Goal: Task Accomplishment & Management: Complete application form

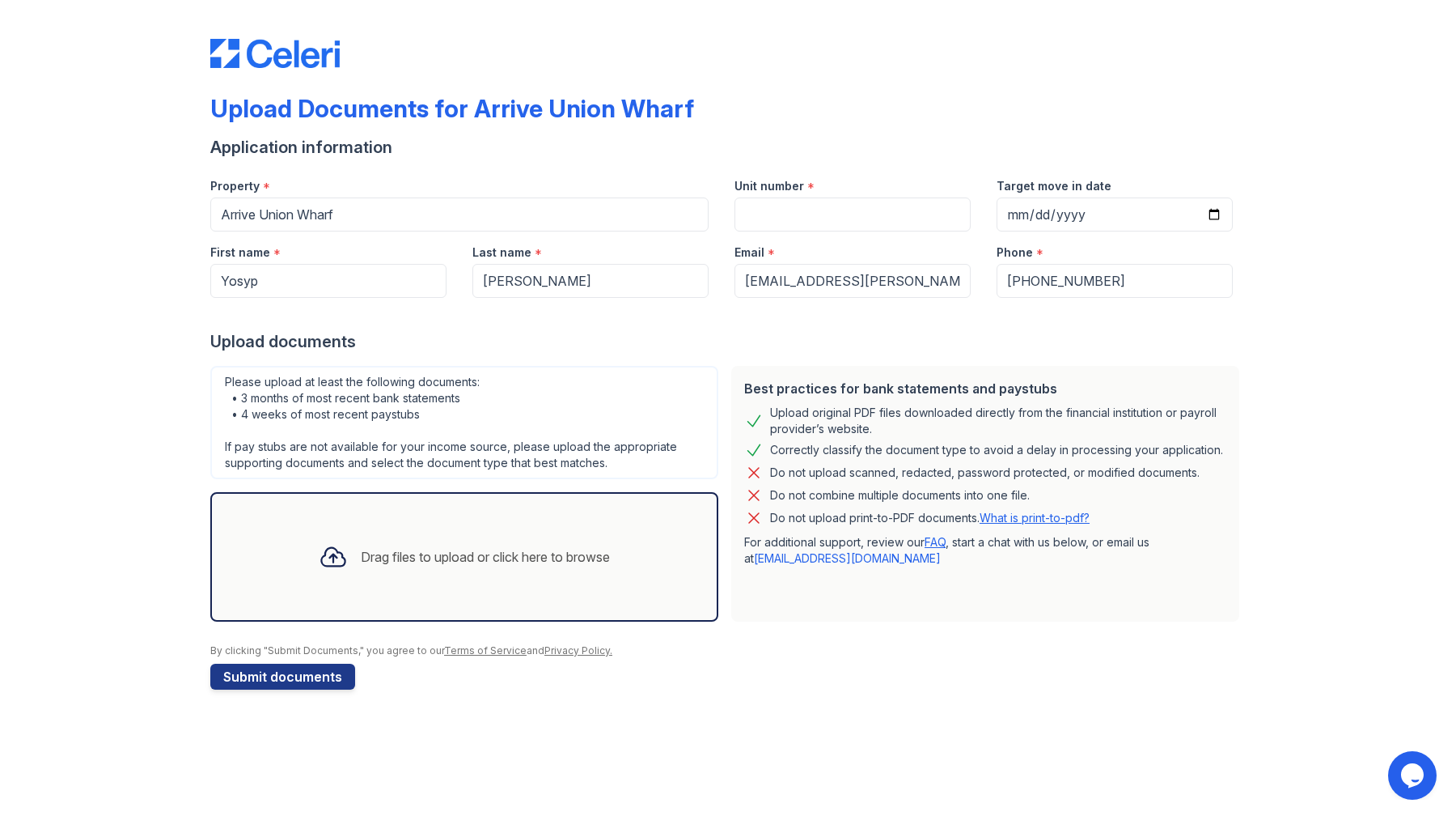
click at [456, 601] on div "Drag files to upload or click here to browse" at bounding box center [464, 556] width 508 height 130
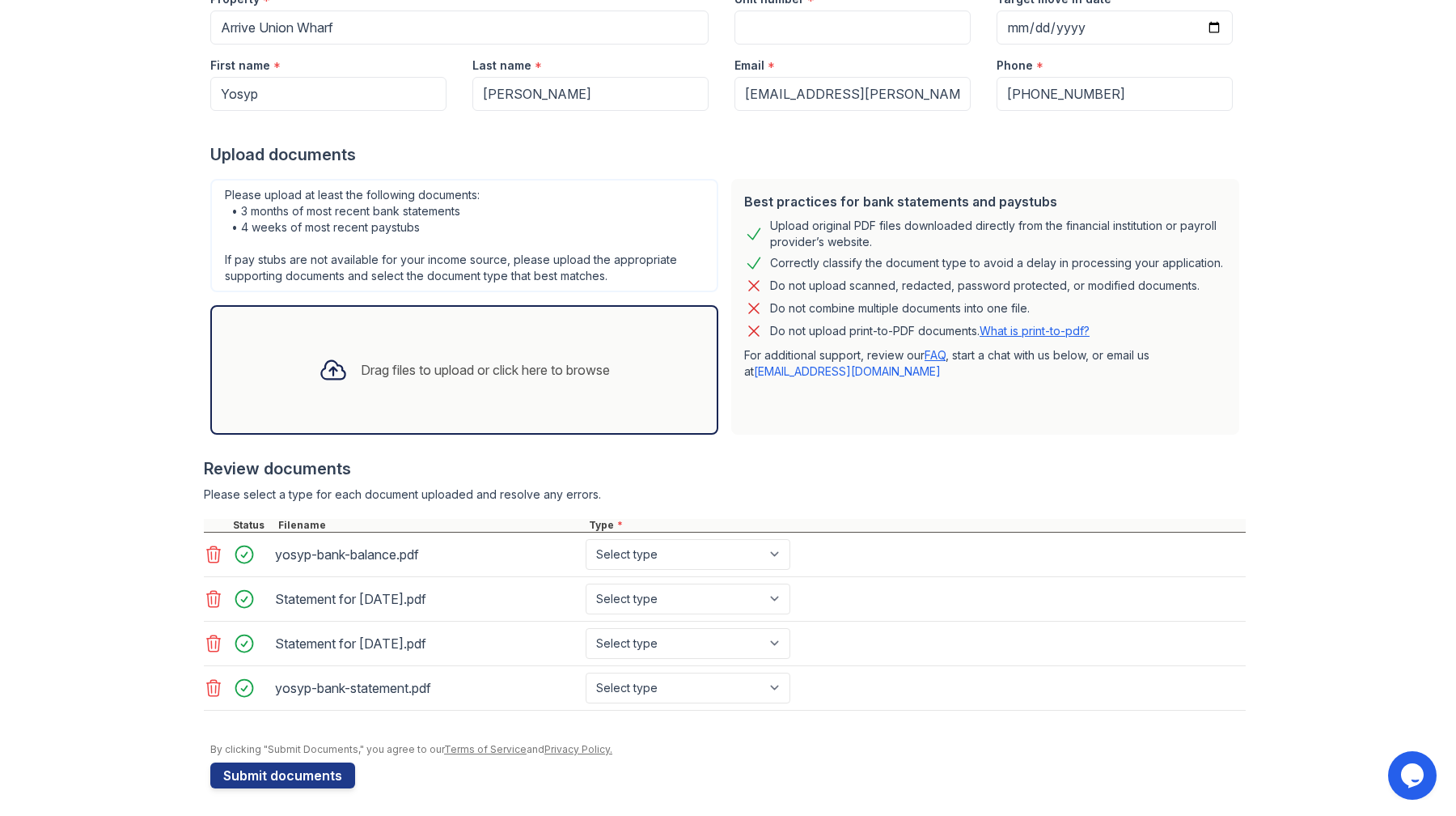
scroll to position [192, 0]
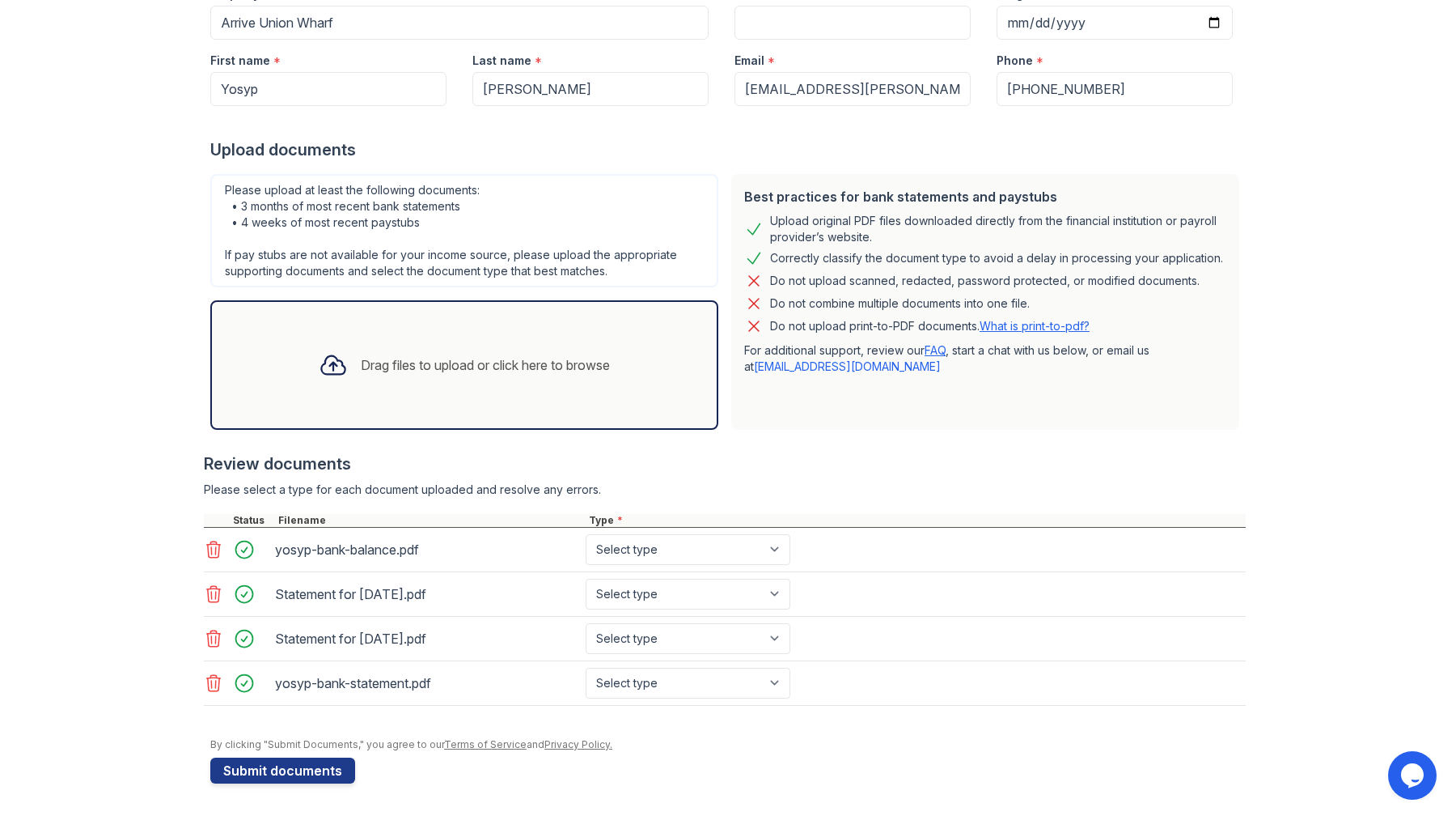
click at [209, 549] on icon at bounding box center [214, 549] width 19 height 19
click at [612, 556] on select "Select type Paystub Bank Statement Offer Letter Tax Documents Benefit Award Let…" at bounding box center [688, 549] width 205 height 31
click at [585, 534] on select "Select type Paystub Bank Statement Offer Letter Tax Documents Benefit Award Let…" at bounding box center [688, 549] width 205 height 31
click at [653, 550] on select "Select type Paystub Bank Statement Offer Letter Tax Documents Benefit Award Let…" at bounding box center [688, 549] width 205 height 31
select select "paystub"
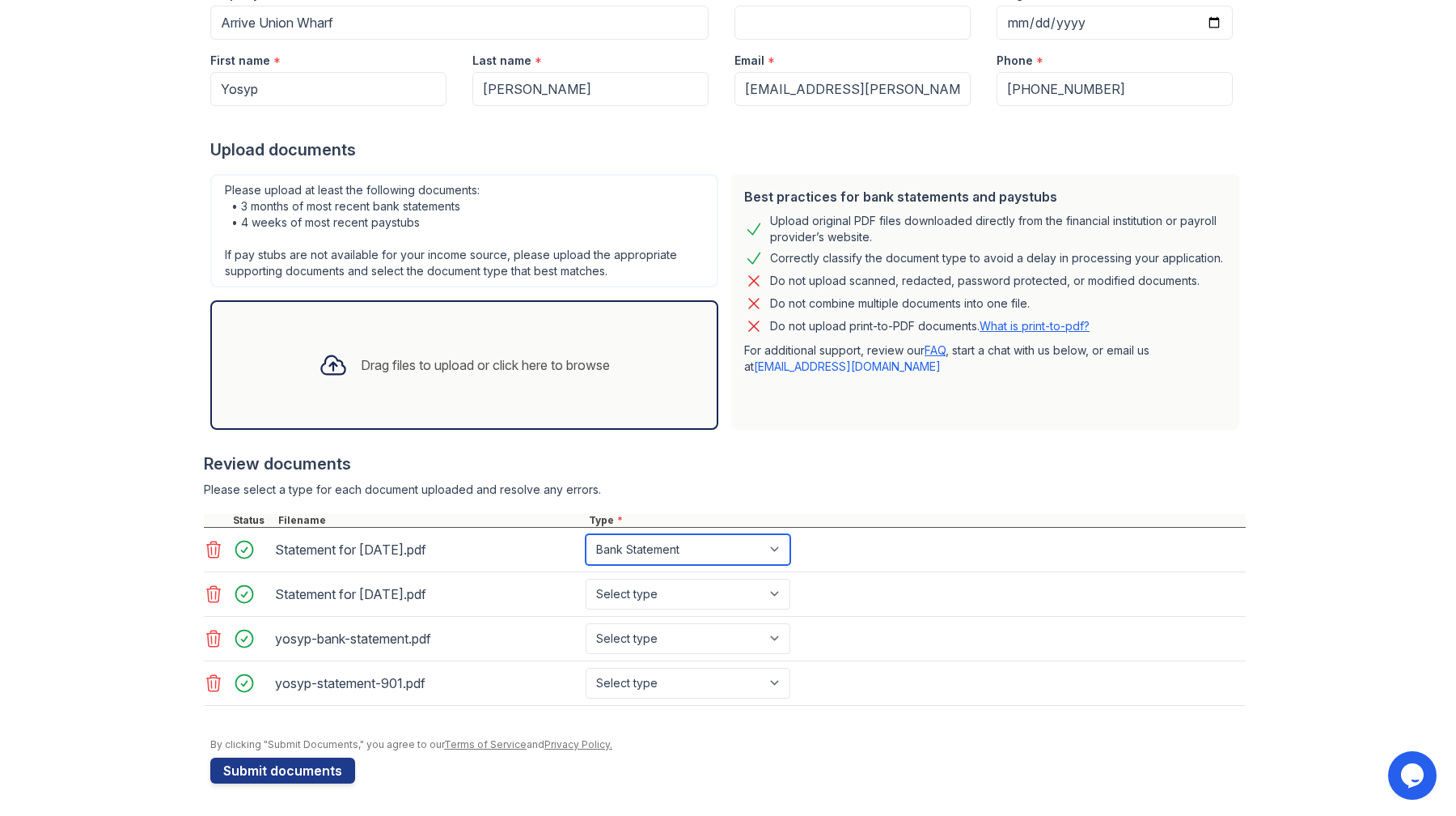
click at [585, 534] on select "Select type Paystub Bank Statement Offer Letter Tax Documents Benefit Award Let…" at bounding box center [688, 549] width 205 height 31
click at [645, 594] on select "Select type Paystub Bank Statement Offer Letter Tax Documents Benefit Award Let…" at bounding box center [688, 593] width 205 height 31
select select "paystub"
click at [585, 578] on select "Select type Paystub Bank Statement Offer Letter Tax Documents Benefit Award Let…" at bounding box center [688, 593] width 205 height 31
click at [634, 637] on select "Select type Paystub Bank Statement Offer Letter Tax Documents Benefit Award Let…" at bounding box center [688, 638] width 205 height 31
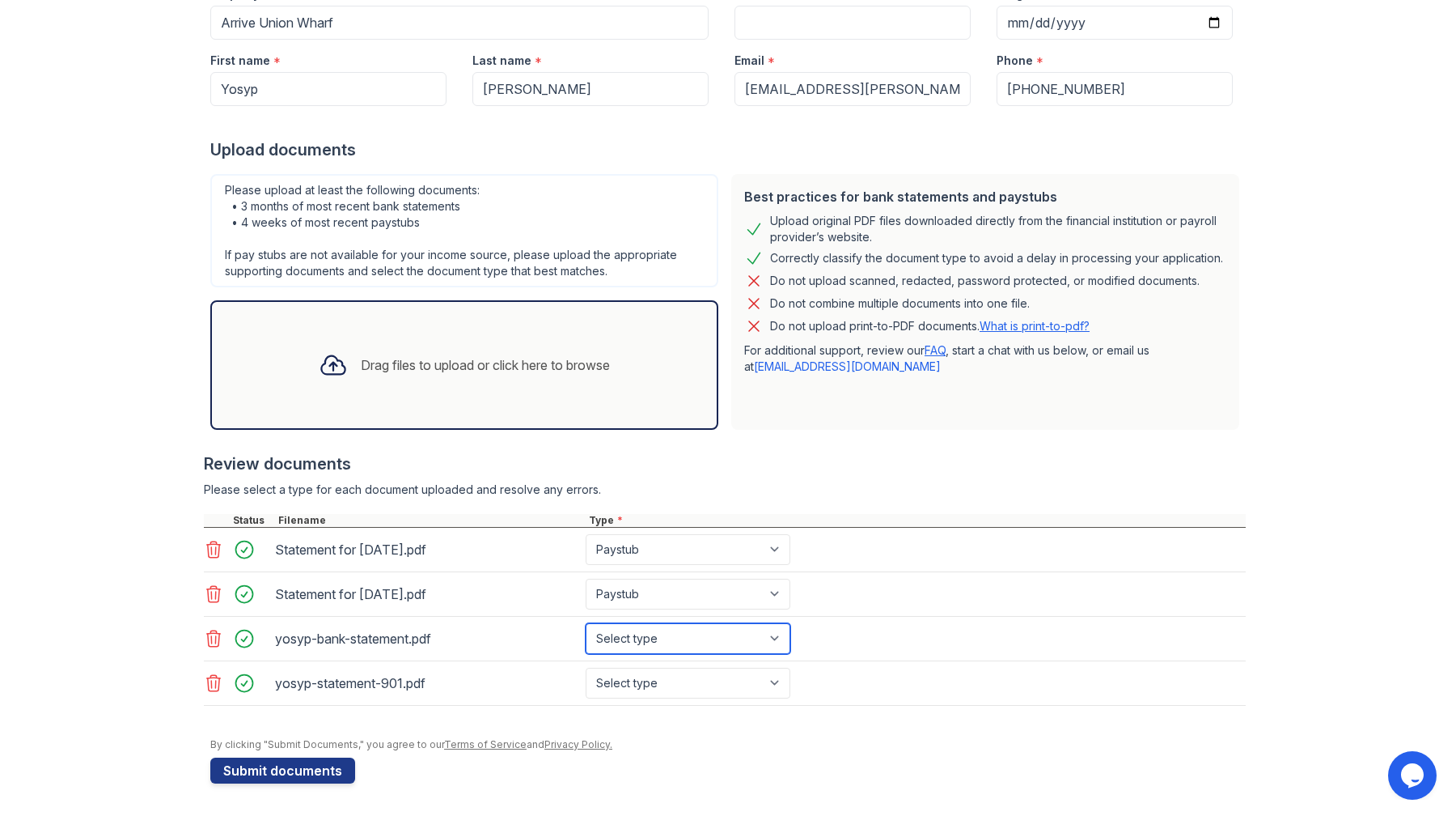
select select "bank_statement"
click at [585, 623] on select "Select type Paystub Bank Statement Offer Letter Tax Documents Benefit Award Let…" at bounding box center [688, 638] width 205 height 31
click at [634, 676] on select "Select type Paystub Bank Statement Offer Letter Tax Documents Benefit Award Let…" at bounding box center [688, 683] width 205 height 31
select select "bank_statement"
click at [585, 668] on select "Select type Paystub Bank Statement Offer Letter Tax Documents Benefit Award Let…" at bounding box center [688, 683] width 205 height 31
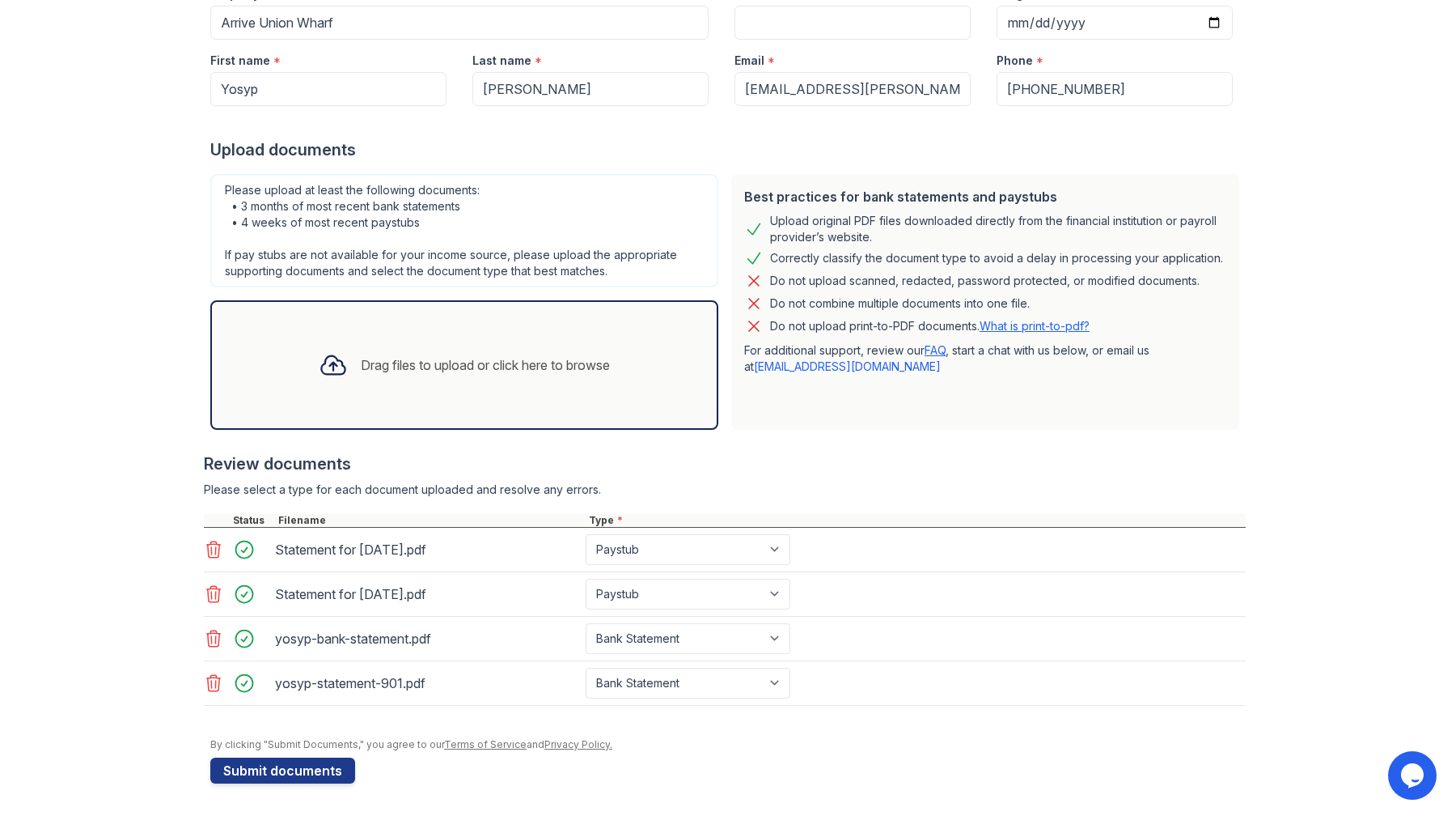
click at [768, 468] on div "Review documents" at bounding box center [725, 464] width 1042 height 23
click at [280, 766] on button "Submit documents" at bounding box center [283, 770] width 145 height 26
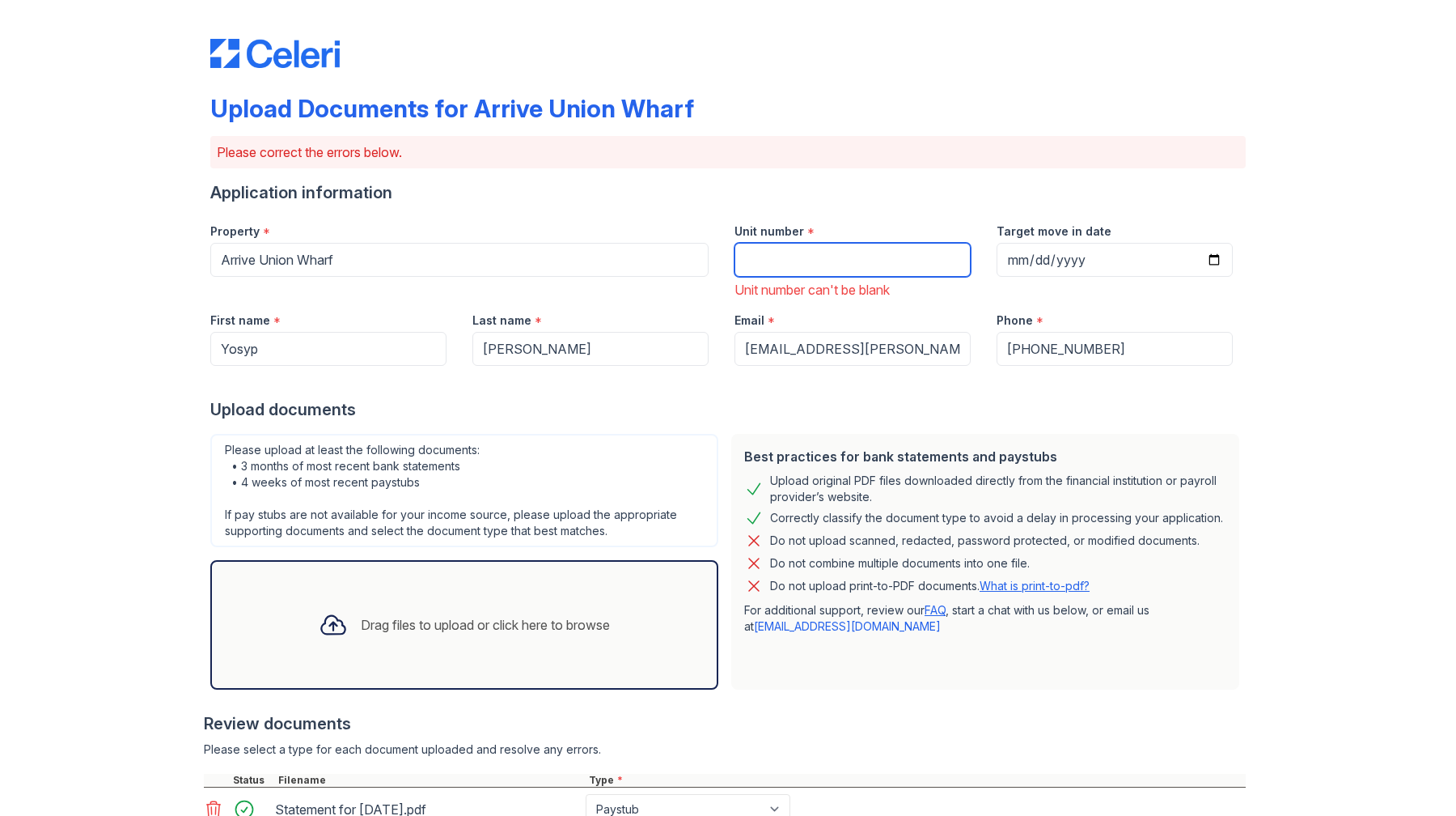
click at [816, 252] on input "Unit number" at bounding box center [853, 260] width 237 height 34
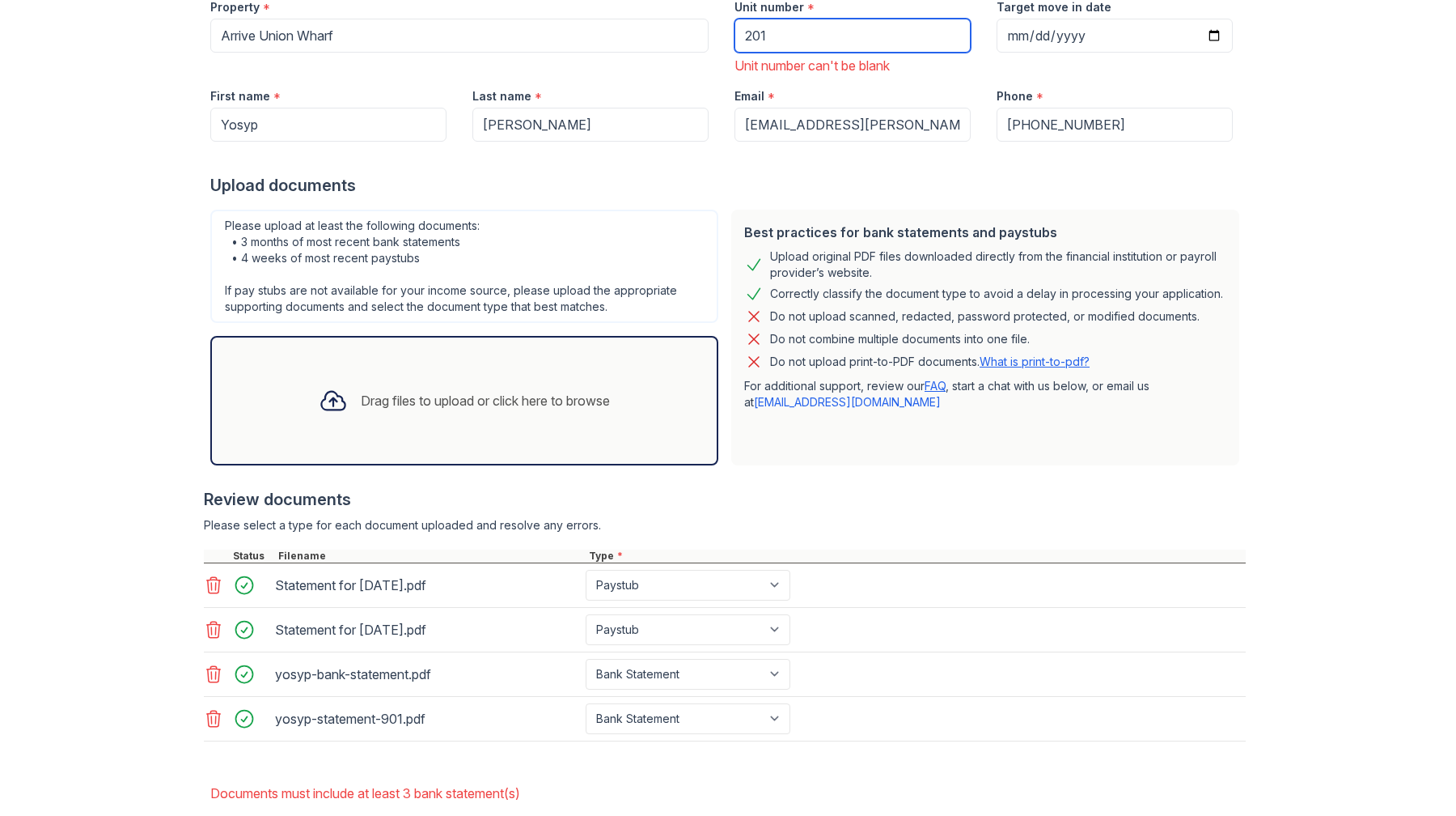
scroll to position [312, 0]
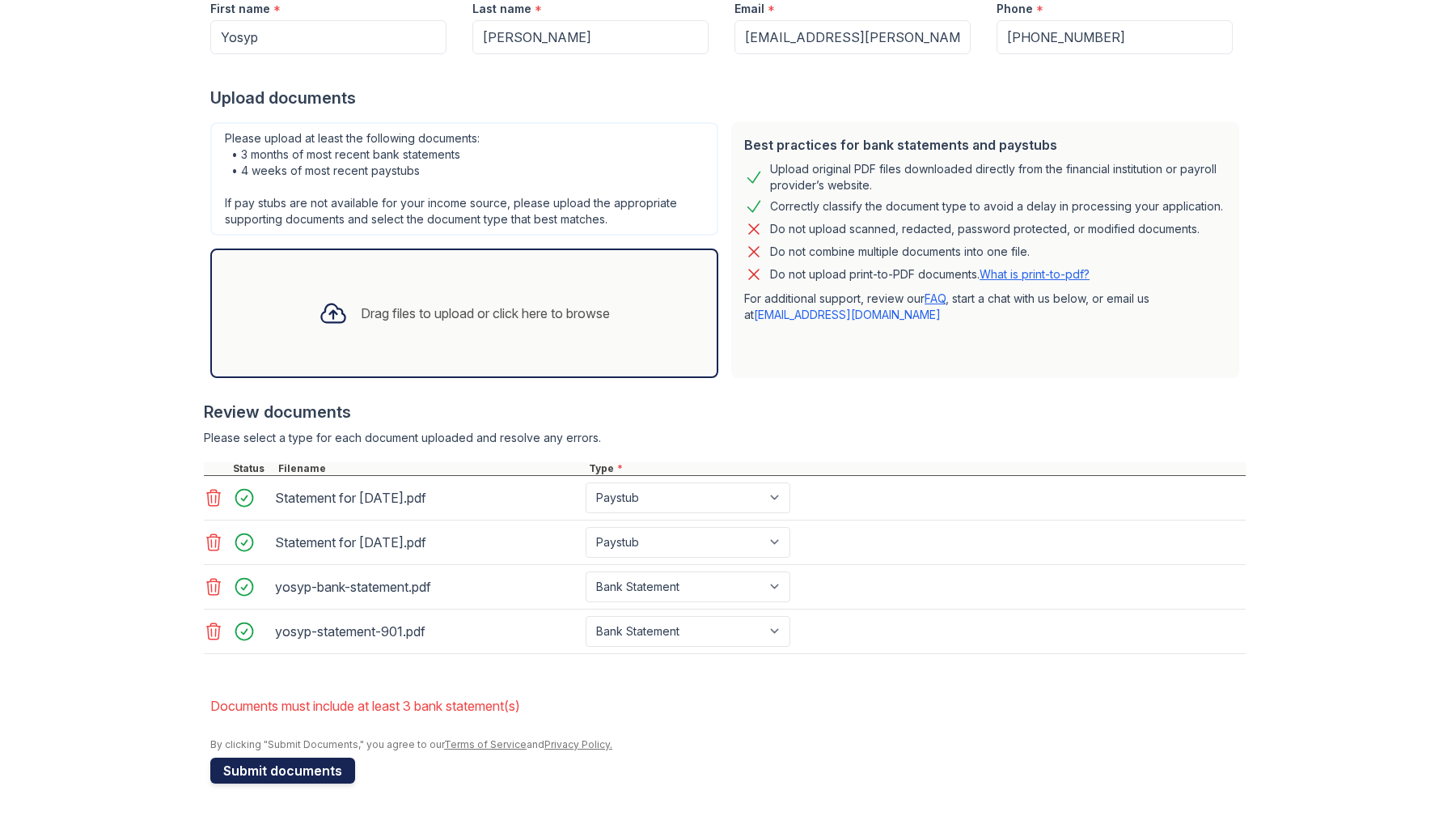
type input "201"
click at [304, 767] on button "Submit documents" at bounding box center [283, 770] width 145 height 26
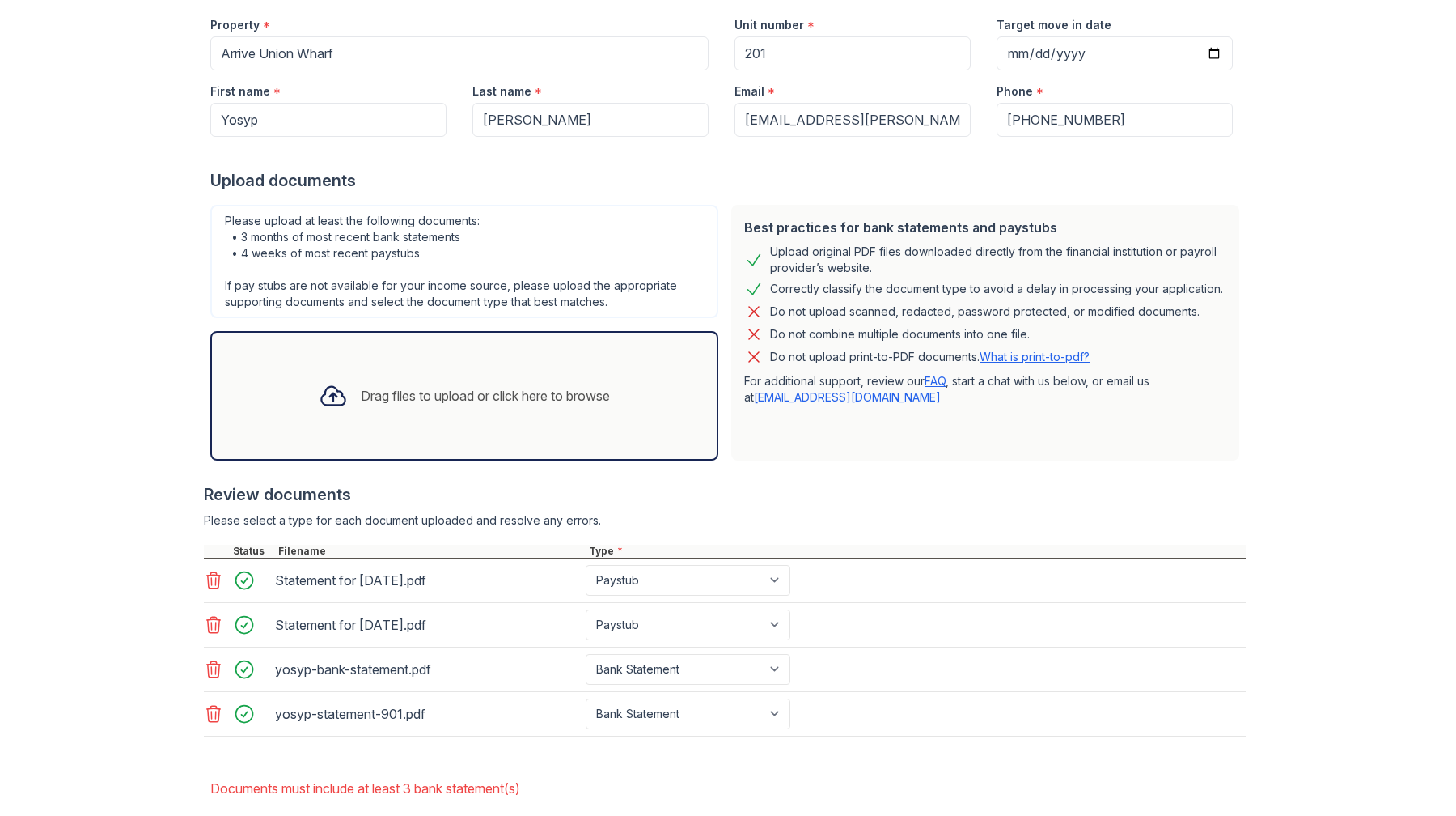
scroll to position [219, 0]
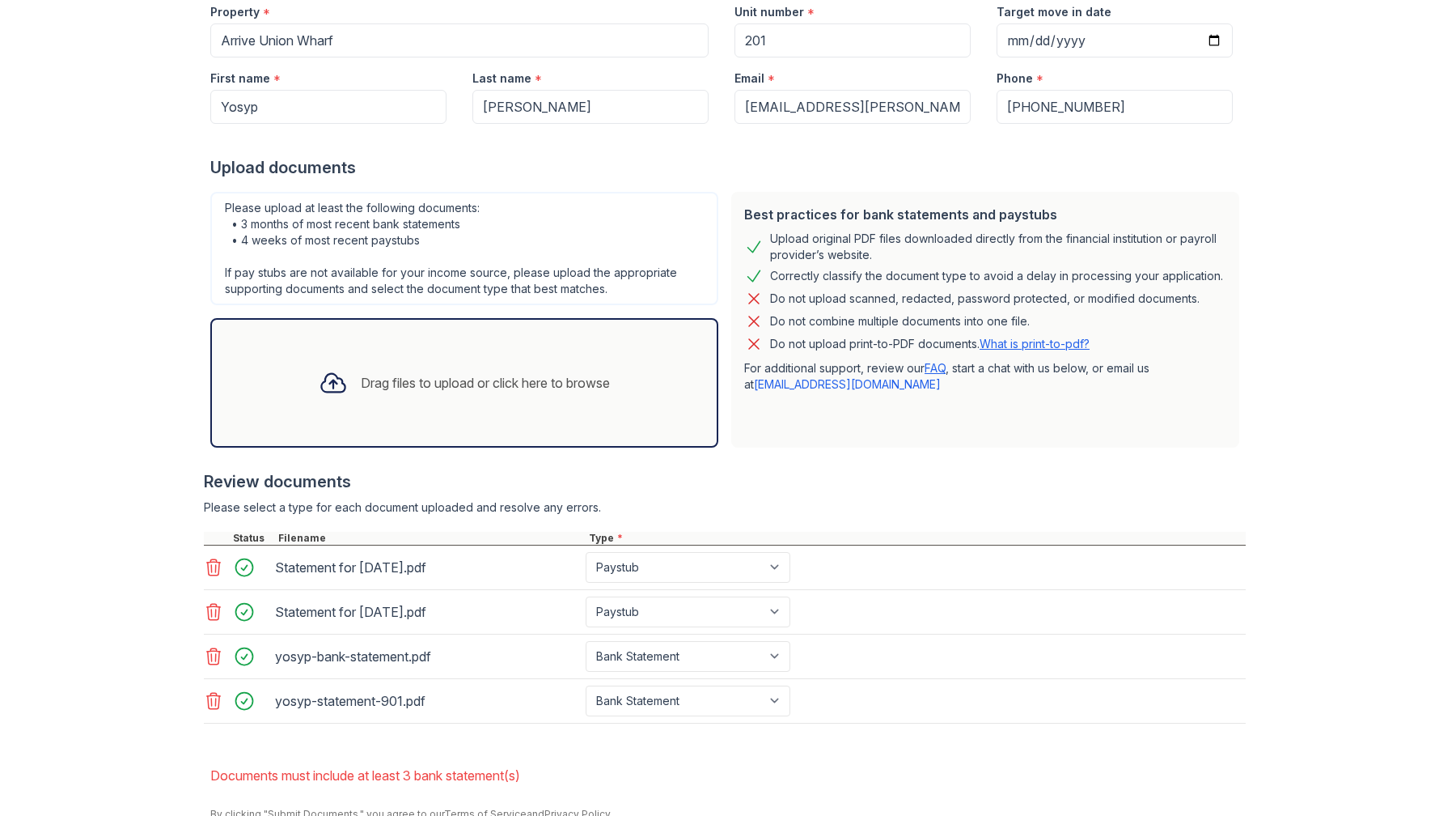
click at [1064, 388] on p "For additional support, review our FAQ , start a chat with us below, or email u…" at bounding box center [985, 376] width 482 height 33
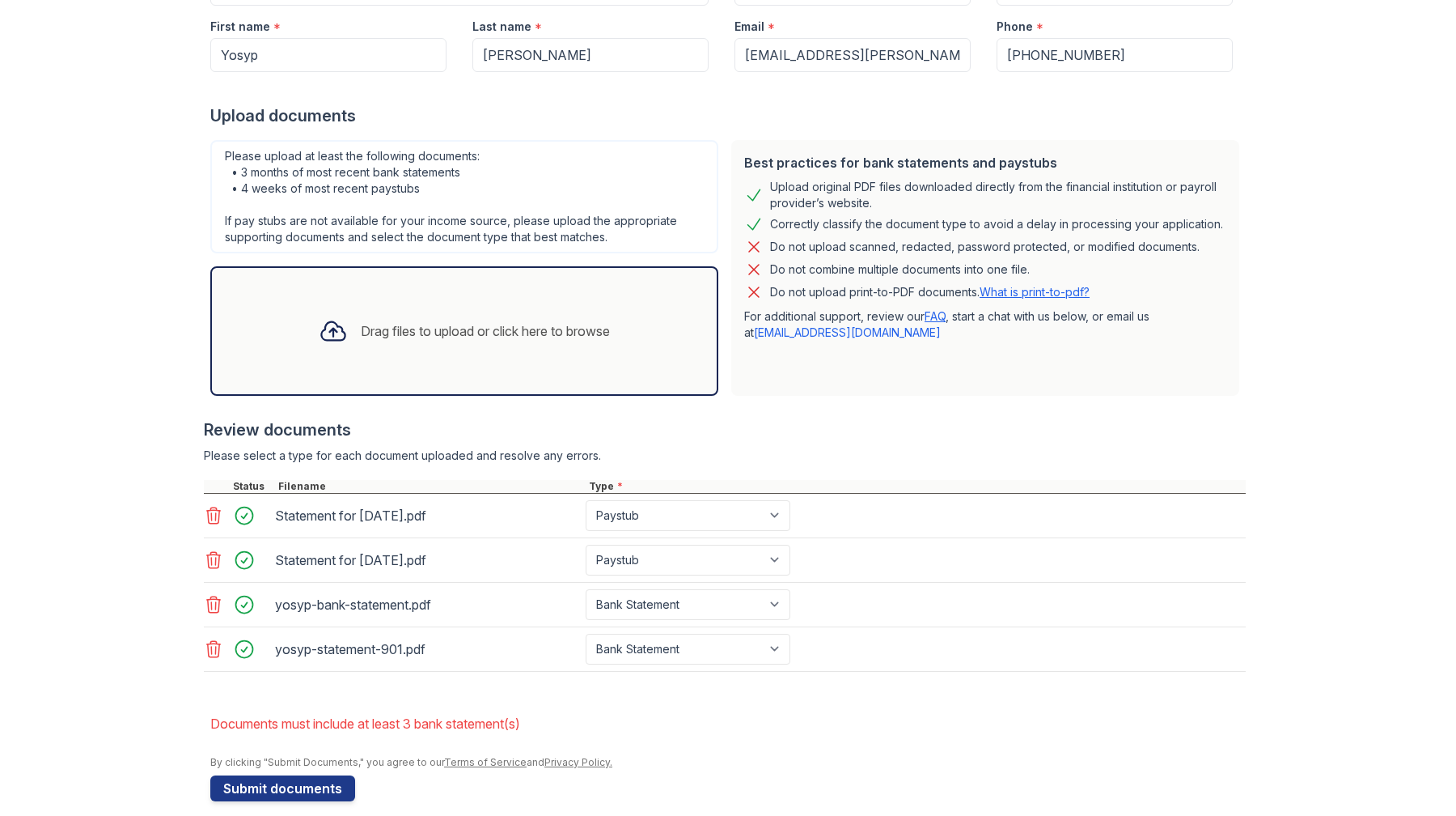
click at [209, 648] on icon at bounding box center [214, 649] width 19 height 19
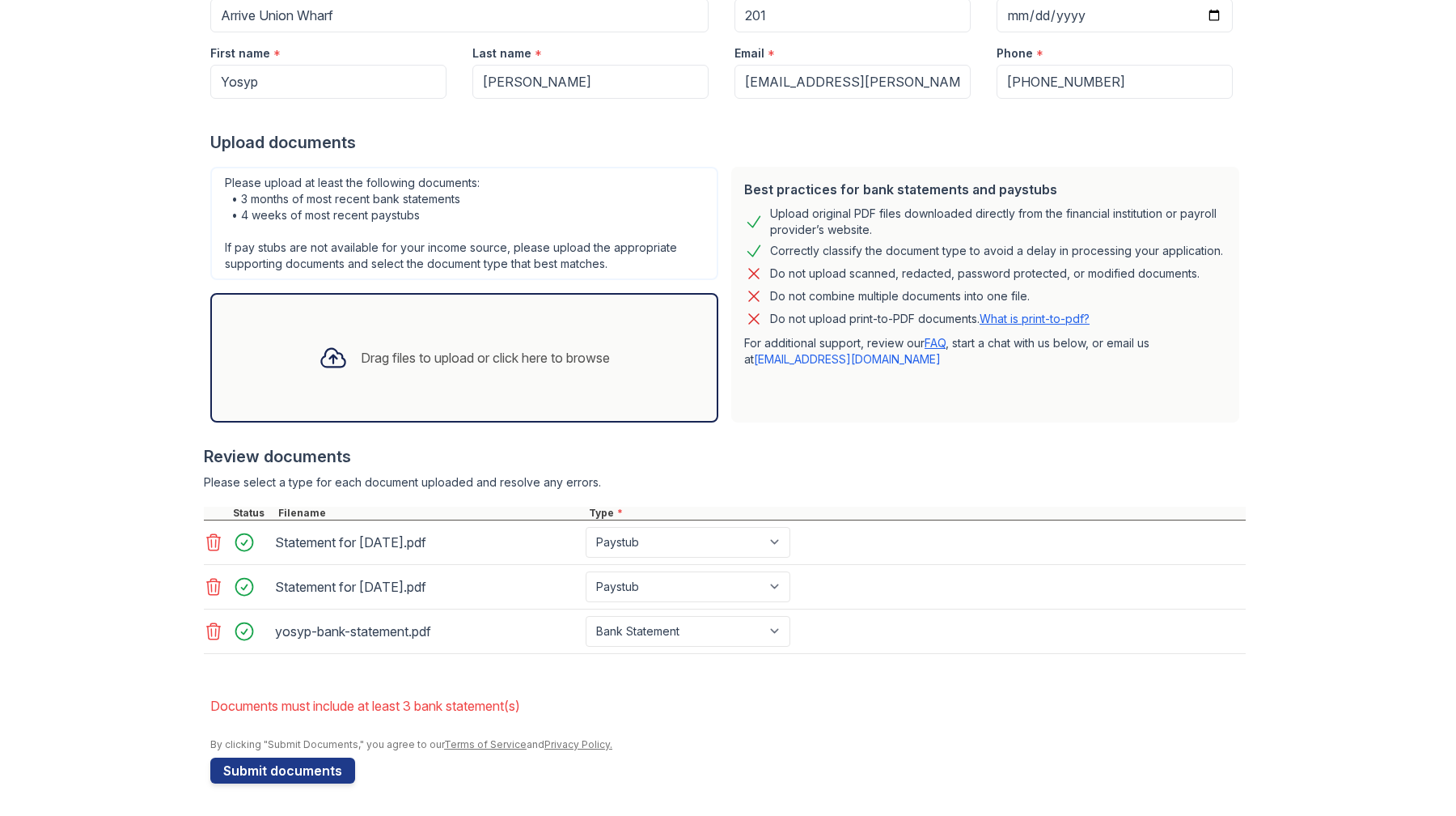
scroll to position [245, 0]
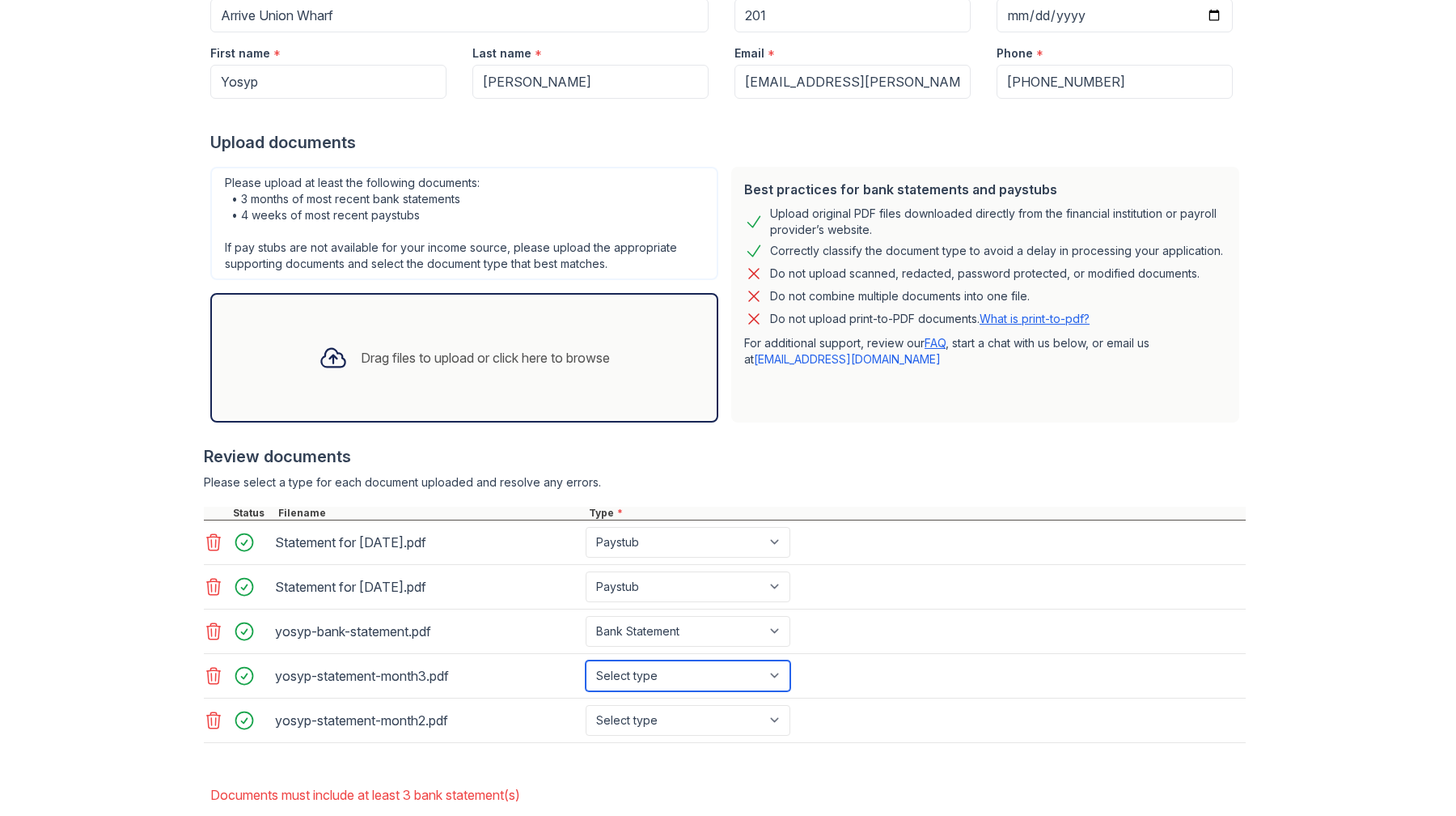
click at [657, 673] on select "Select type Paystub Bank Statement Offer Letter Tax Documents Benefit Award Let…" at bounding box center [688, 676] width 205 height 31
select select "bank_statement"
click at [585, 661] on select "Select type Paystub Bank Statement Offer Letter Tax Documents Benefit Award Let…" at bounding box center [688, 676] width 205 height 31
click at [648, 720] on select "Select type Paystub Bank Statement Offer Letter Tax Documents Benefit Award Let…" at bounding box center [688, 720] width 205 height 31
select select "bank_statement"
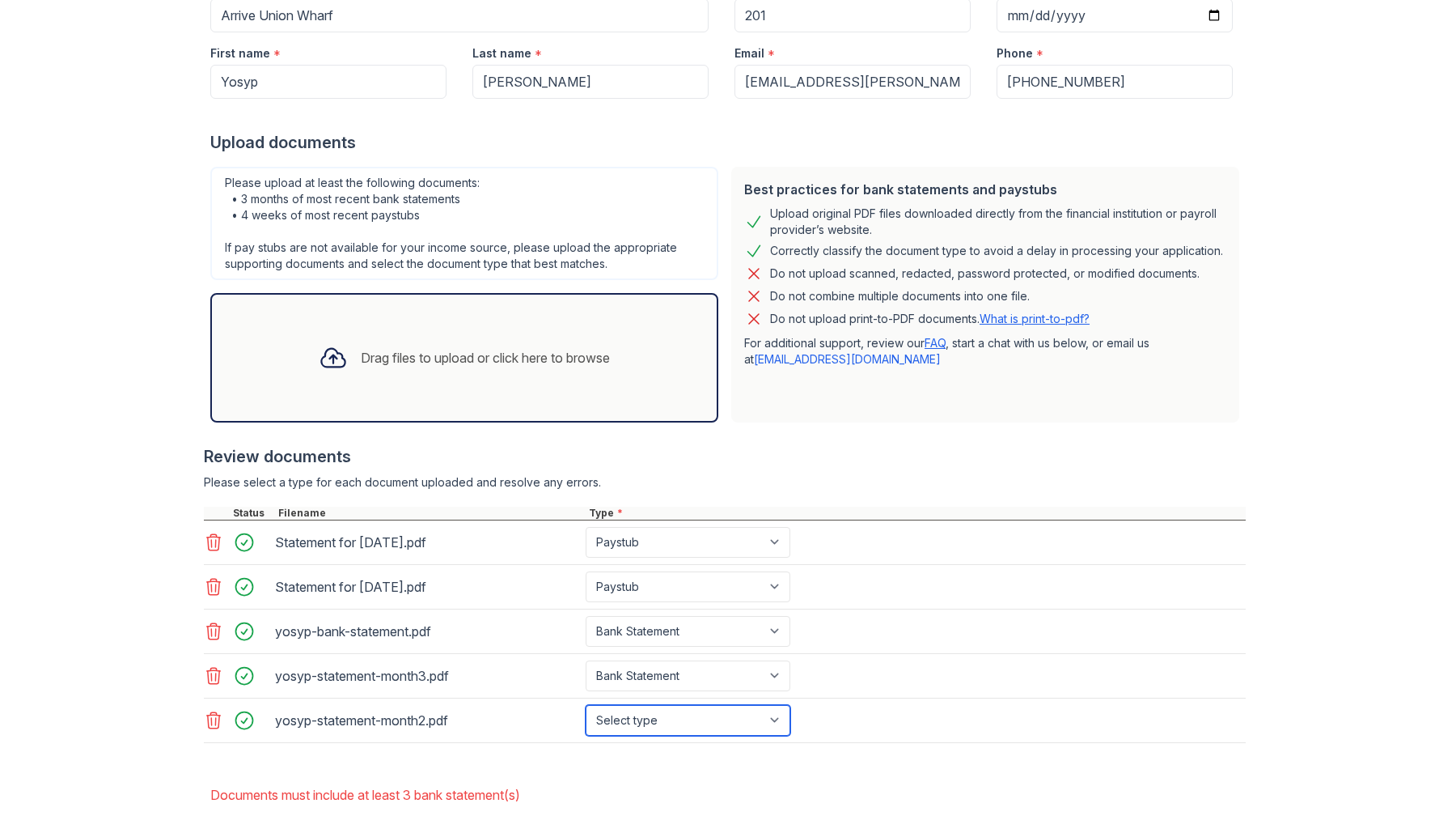
click at [585, 705] on select "Select type Paystub Bank Statement Offer Letter Tax Documents Benefit Award Let…" at bounding box center [688, 720] width 205 height 31
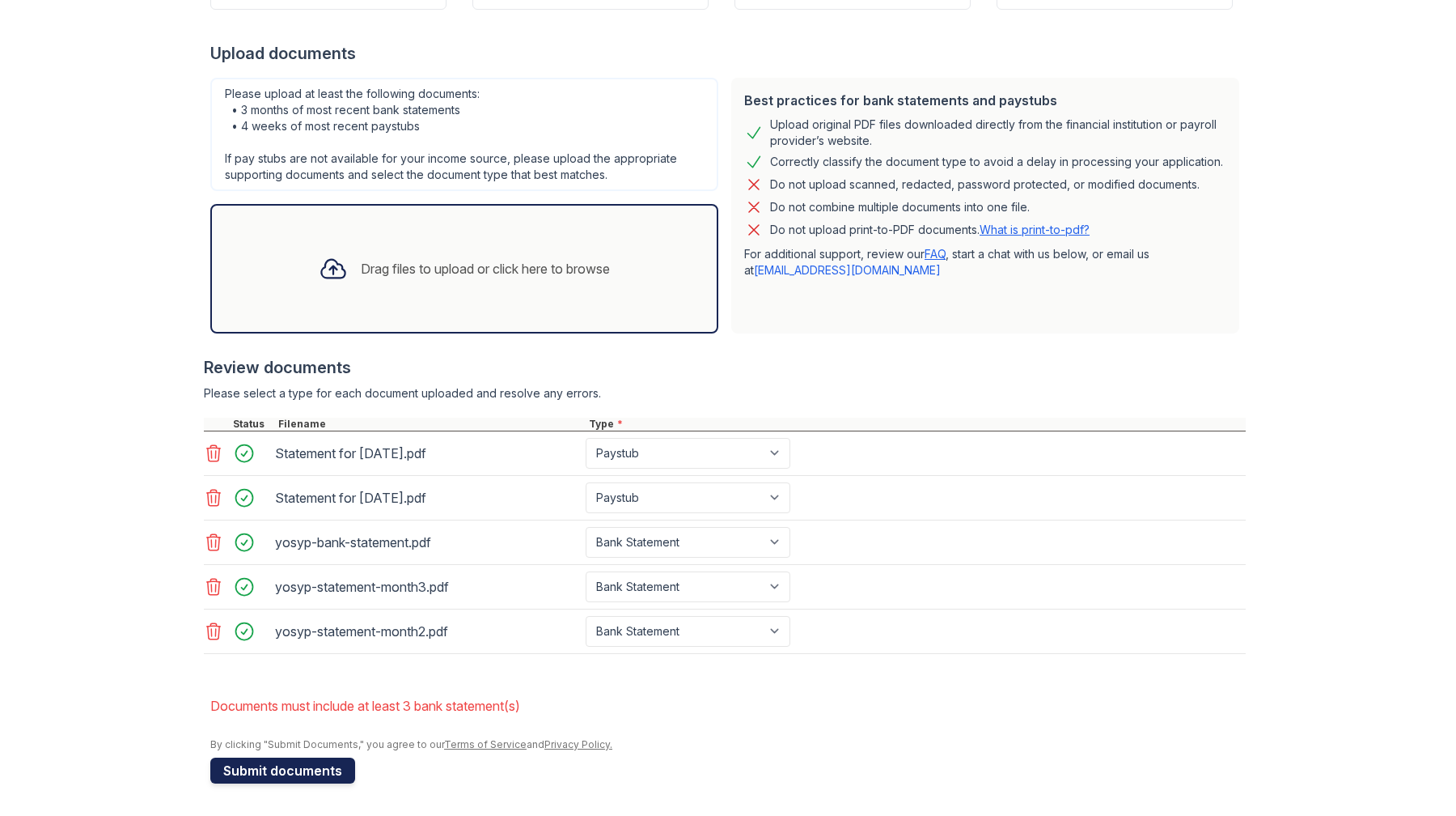
click at [246, 776] on button "Submit documents" at bounding box center [283, 770] width 145 height 26
